Goal: Information Seeking & Learning: Learn about a topic

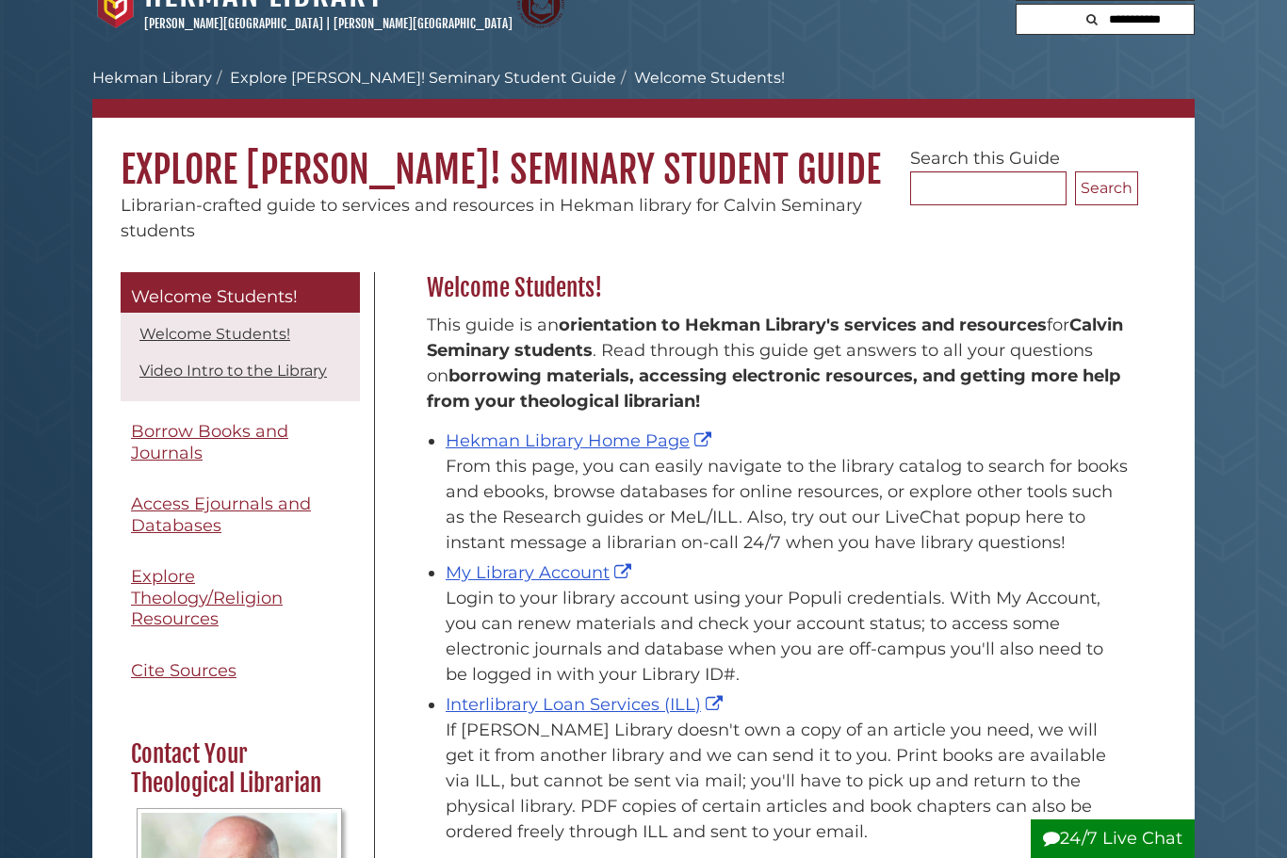
scroll to position [41, 0]
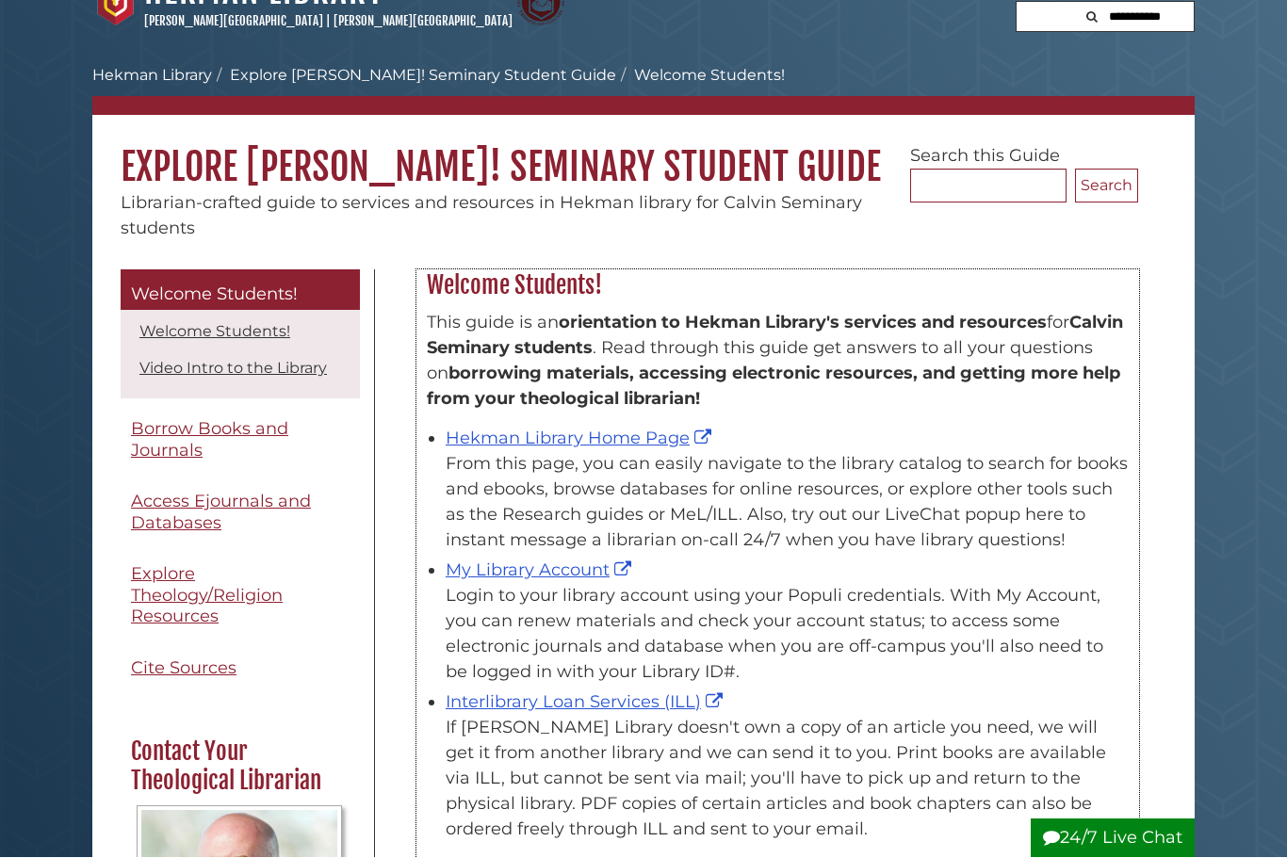
click at [625, 446] on link "Hekman Library Home Page" at bounding box center [581, 439] width 270 height 21
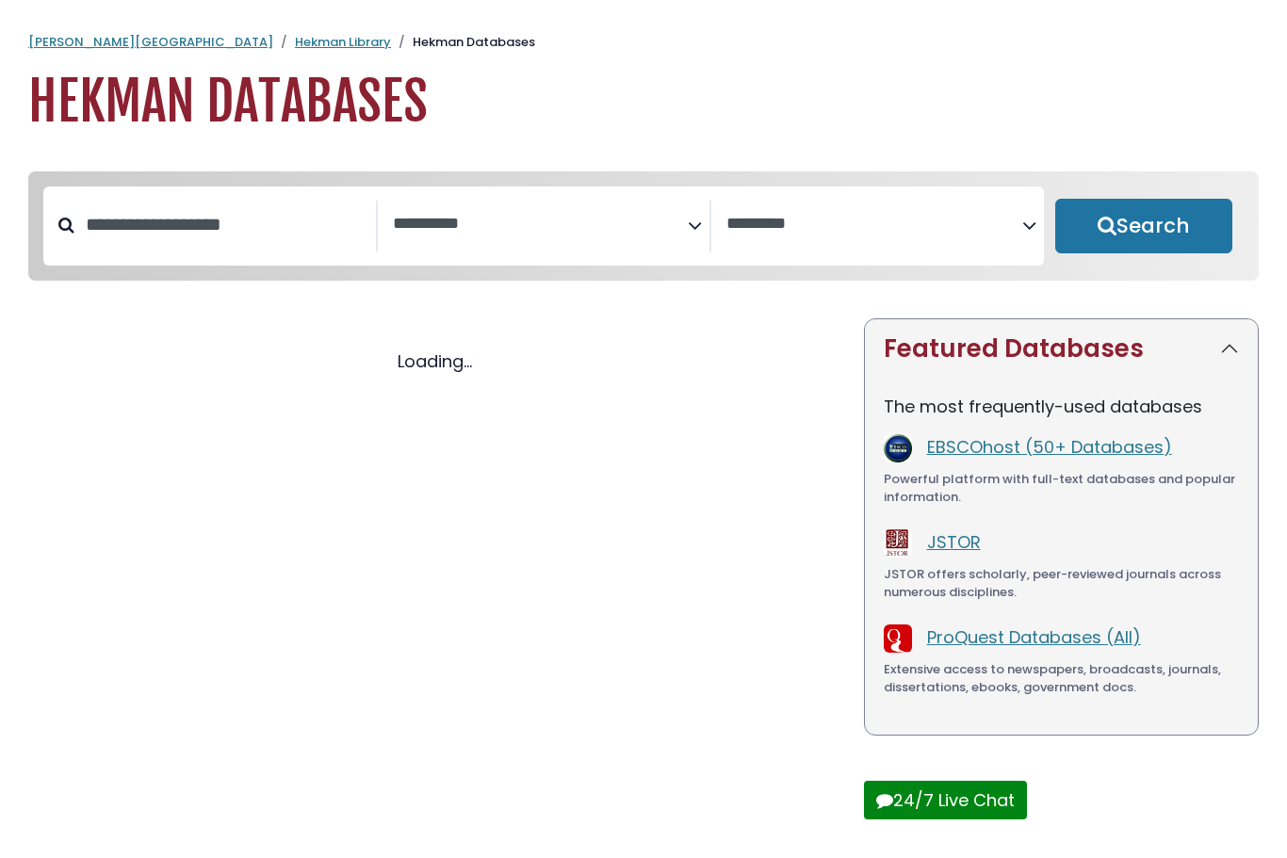
select select "Database Subject Filter"
select select "Database Vendors Filter"
select select "Database Subject Filter"
select select "Database Vendors Filter"
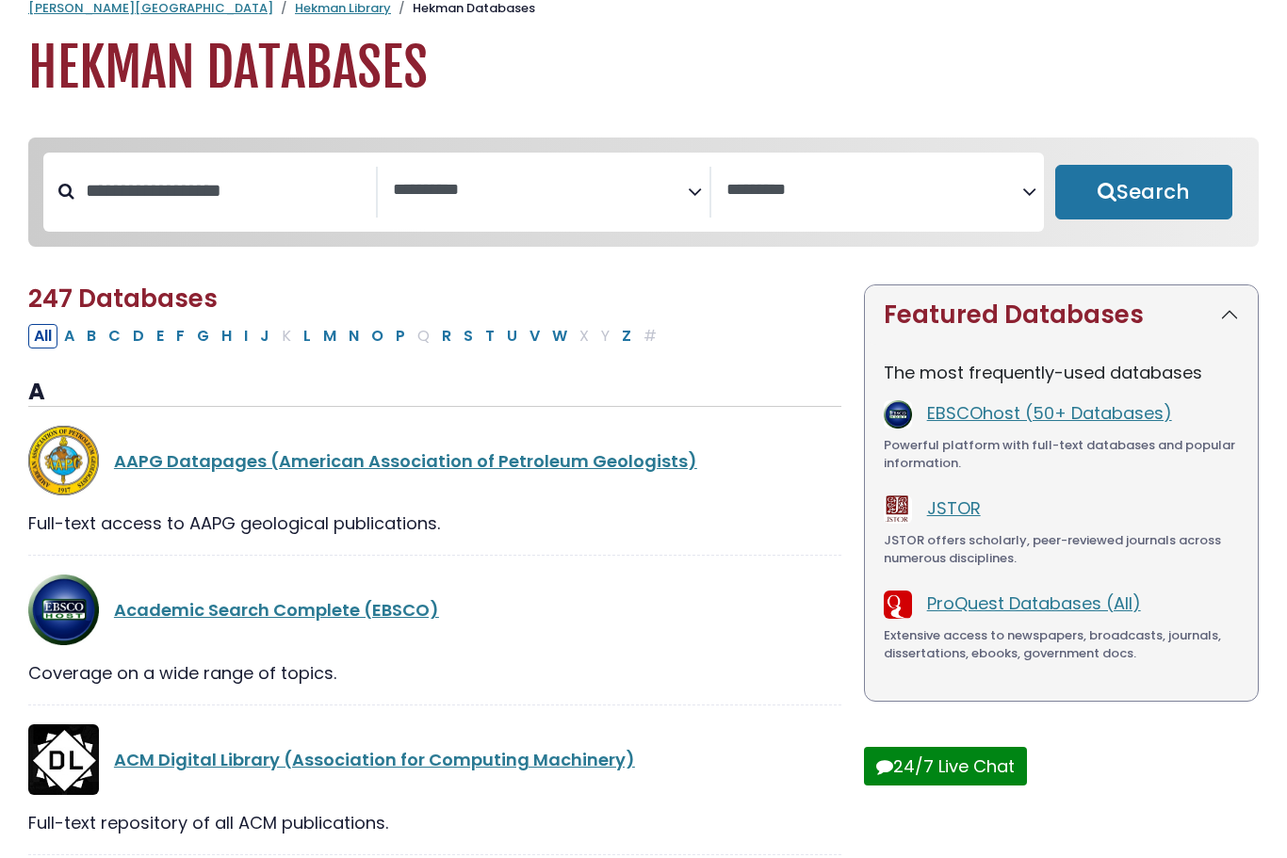
scroll to position [35, 0]
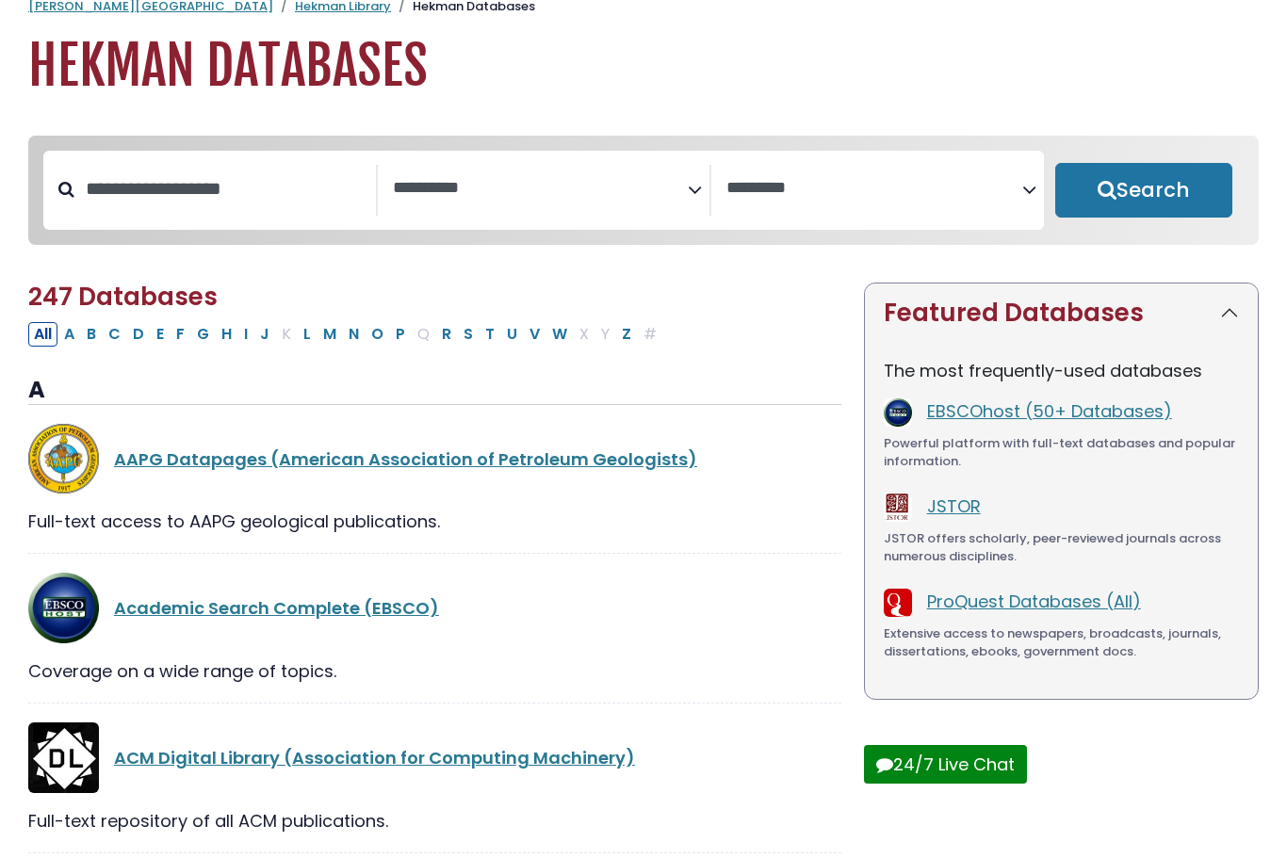
click at [1030, 416] on link "EBSCOhost (50+ Databases)" at bounding box center [1049, 412] width 245 height 24
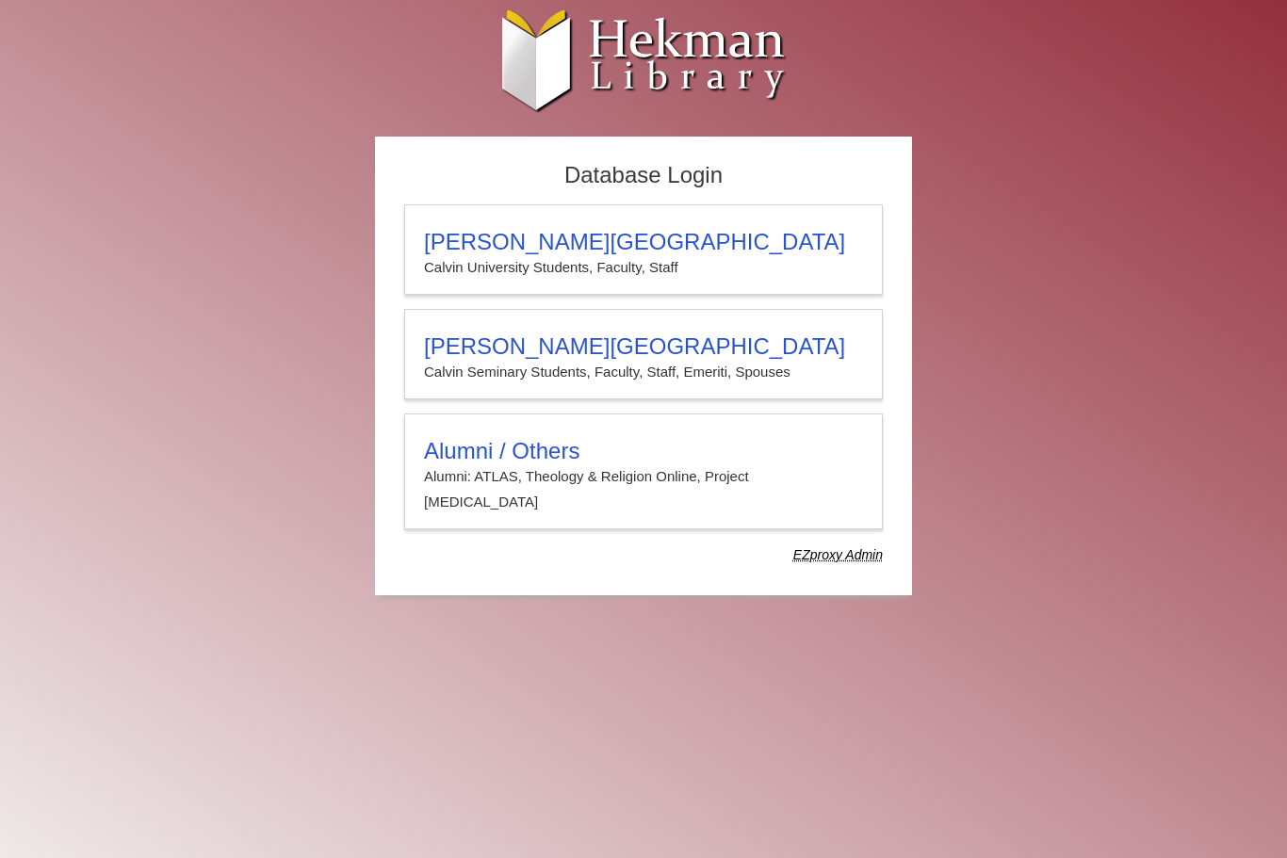
click at [612, 366] on p "Calvin Seminary Students, Faculty, Staff, Emeriti, Spouses" at bounding box center [643, 372] width 439 height 24
